Goal: Find specific page/section: Find specific page/section

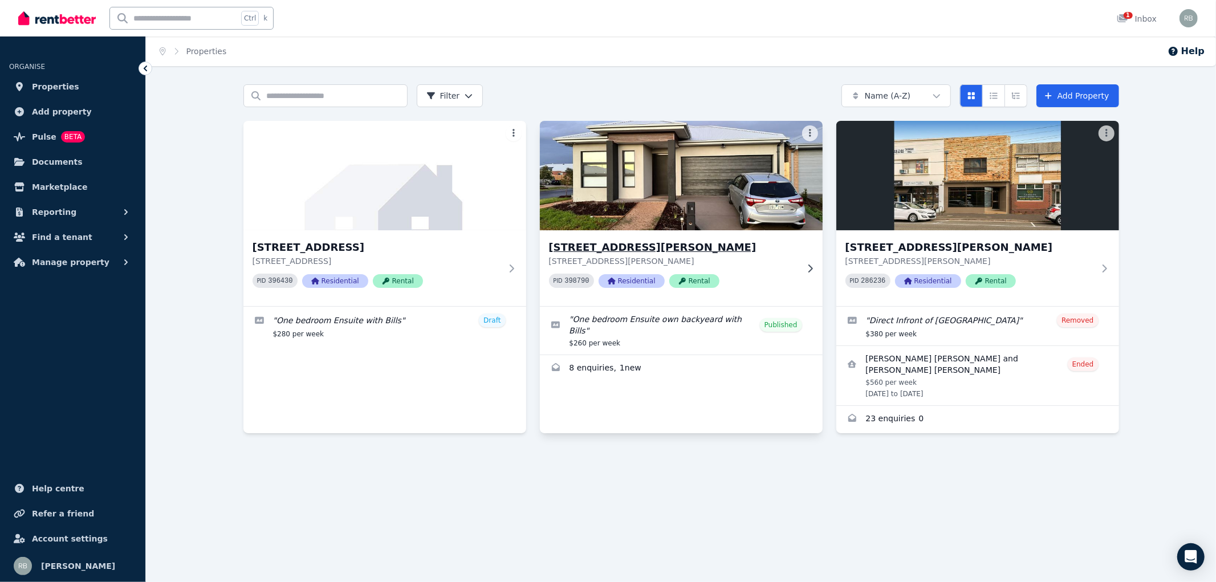
click at [811, 268] on icon at bounding box center [810, 268] width 5 height 8
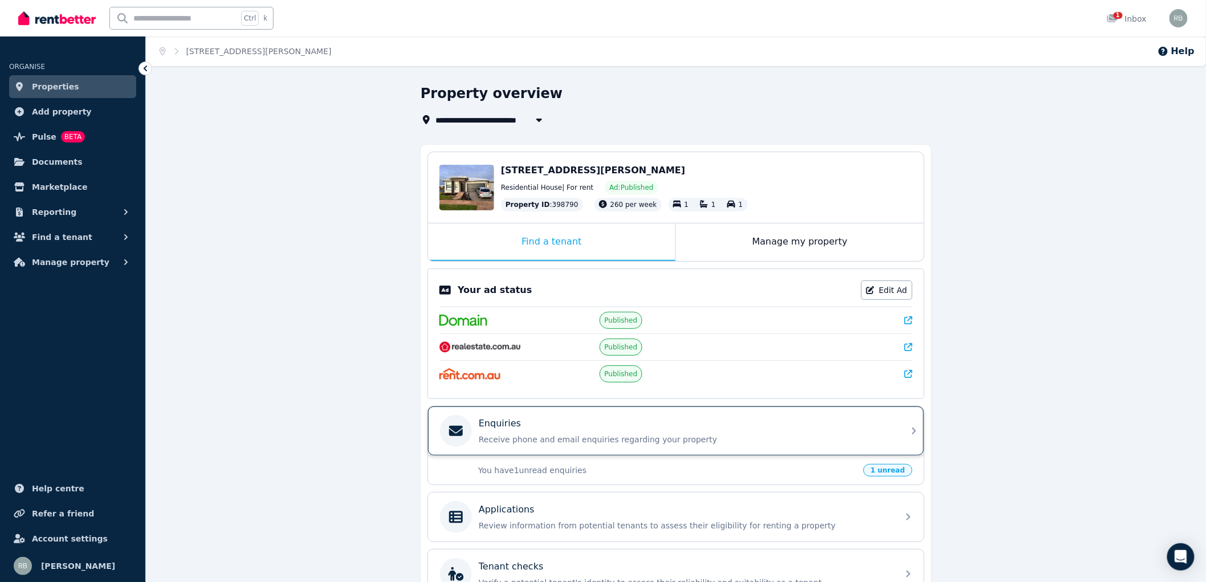
click at [910, 430] on icon at bounding box center [915, 431] width 14 height 14
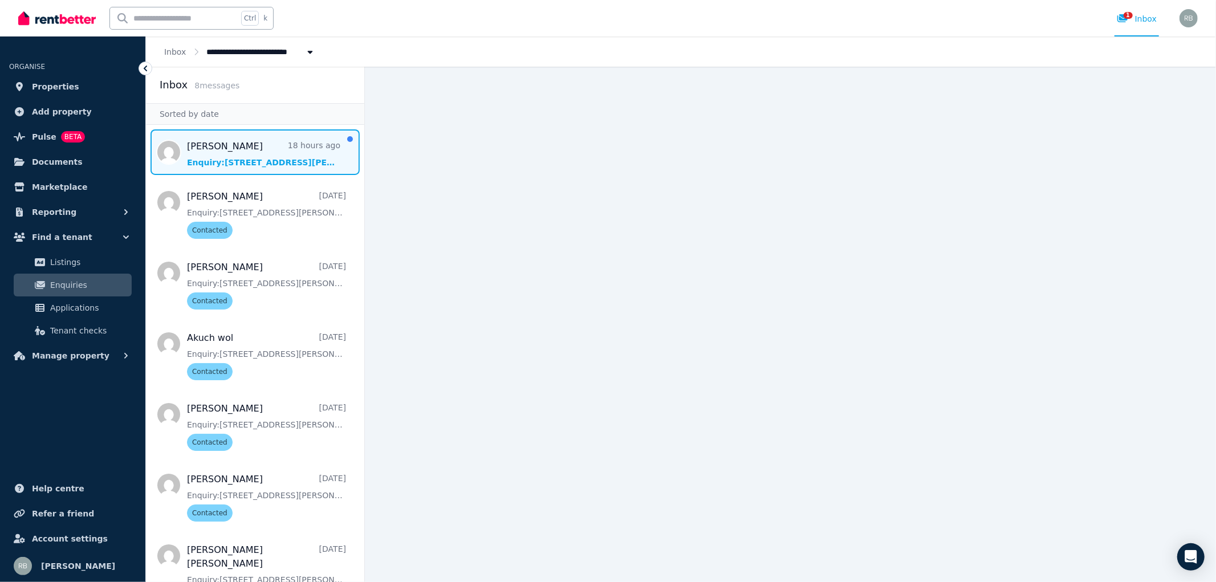
click at [223, 166] on span "Message list" at bounding box center [255, 152] width 218 height 46
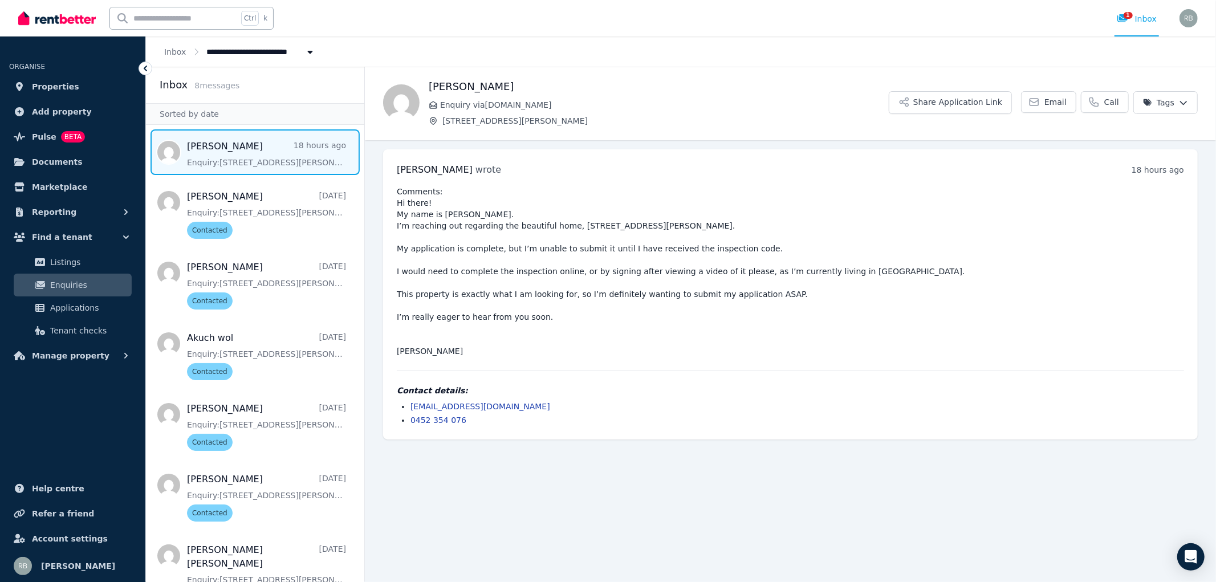
click at [223, 157] on span "Message list" at bounding box center [255, 152] width 218 height 46
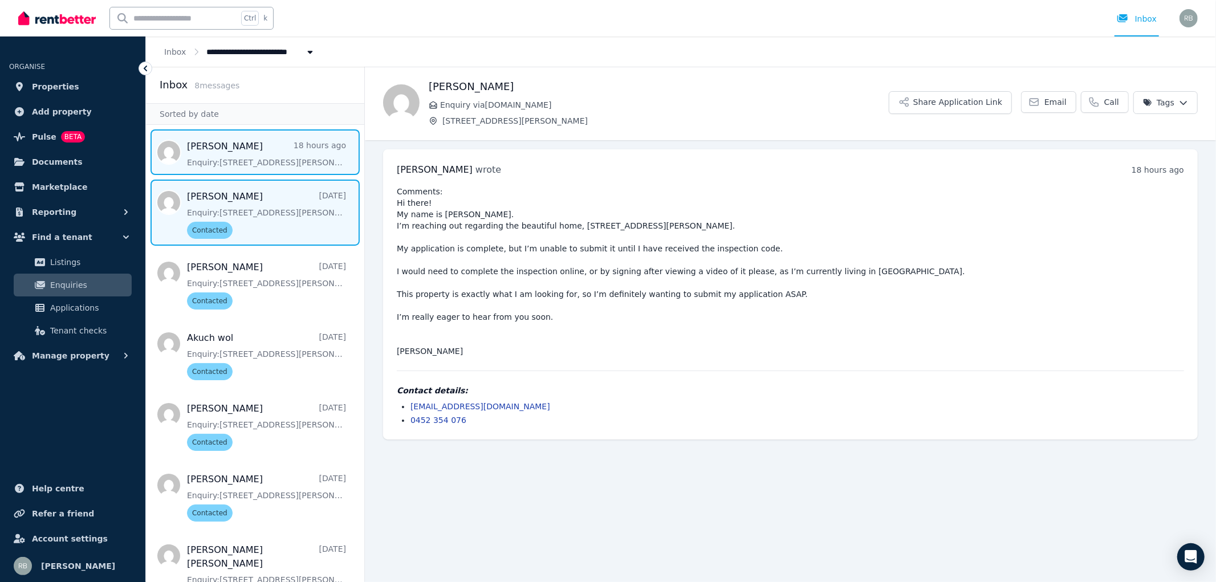
click at [225, 207] on span "Message list" at bounding box center [255, 213] width 218 height 66
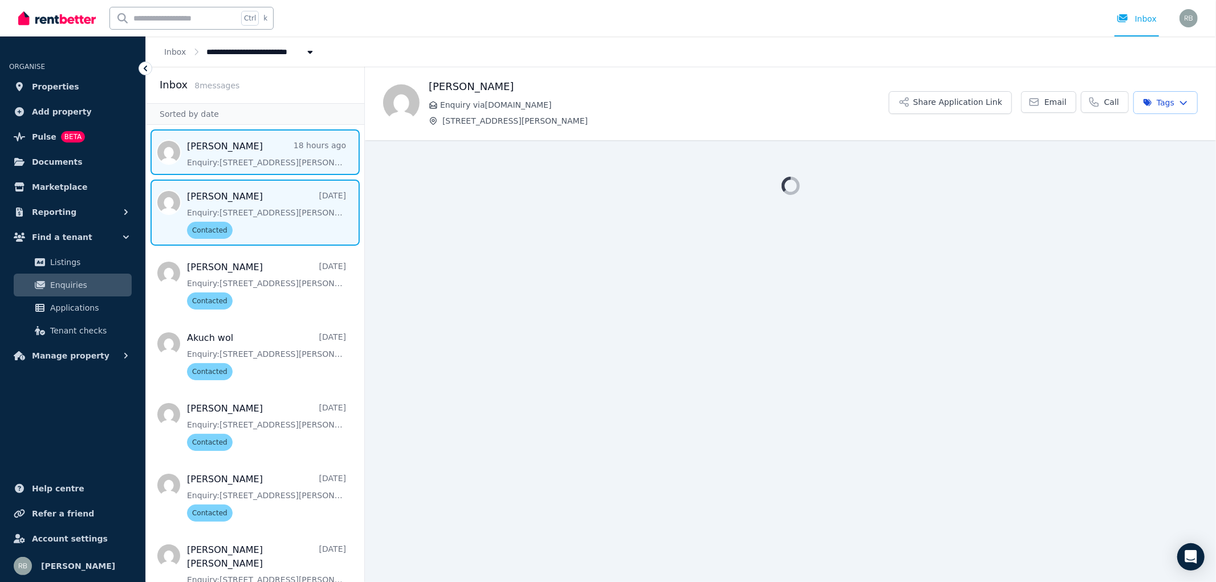
click at [218, 156] on span "Message list" at bounding box center [255, 152] width 218 height 46
